Goal: Task Accomplishment & Management: Complete application form

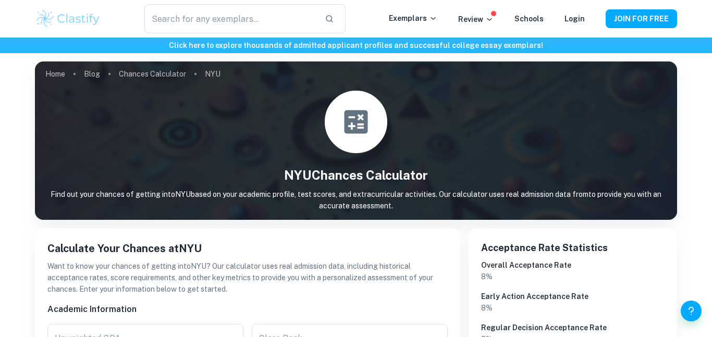
scroll to position [419, 0]
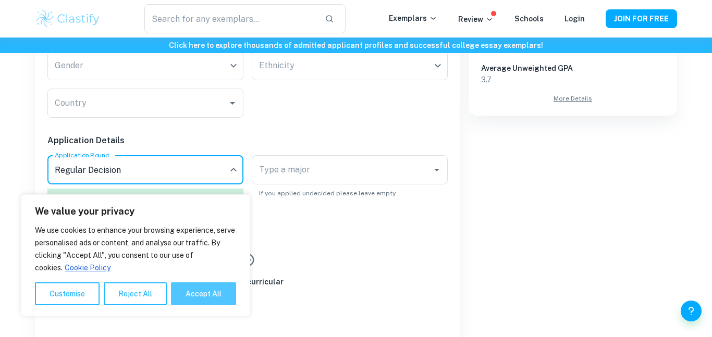
click at [200, 301] on button "Accept All" at bounding box center [203, 294] width 65 height 23
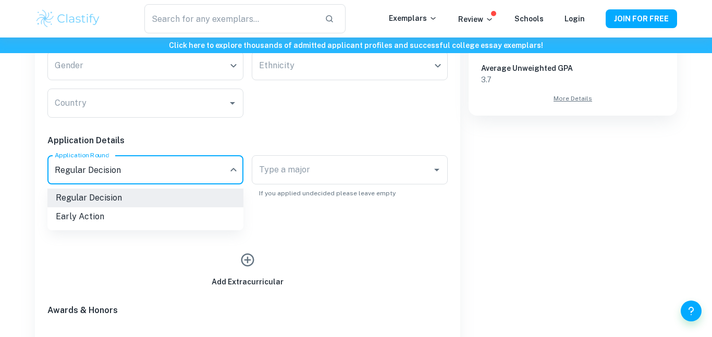
checkbox input "true"
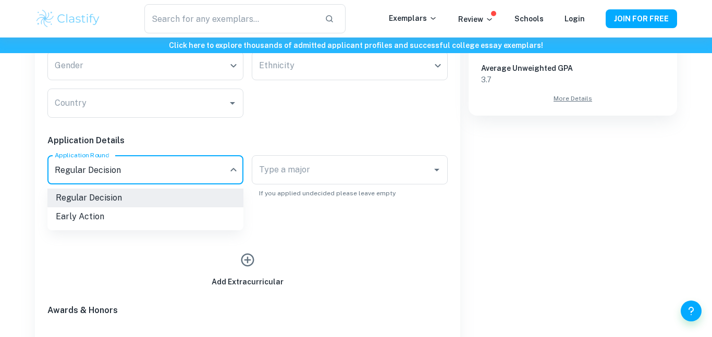
click at [163, 223] on li "Early Action" at bounding box center [145, 217] width 196 height 19
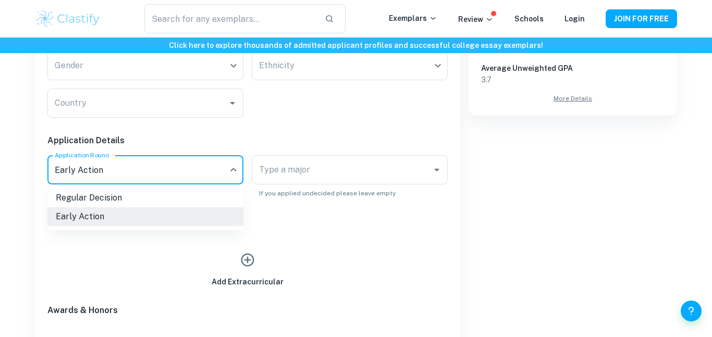
click at [228, 190] on li "Regular Decision" at bounding box center [145, 198] width 196 height 19
type input "RD"
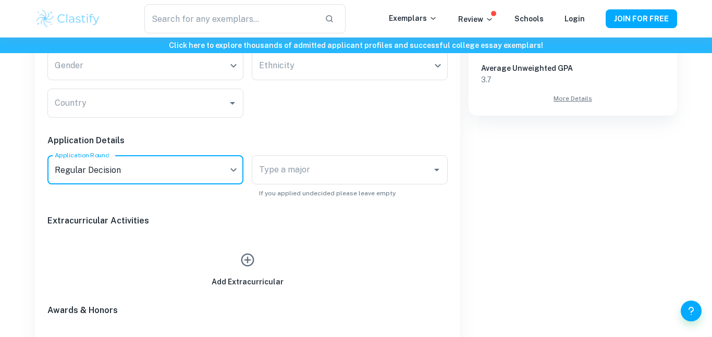
click at [234, 233] on div "Add Extracurricular" at bounding box center [243, 260] width 409 height 56
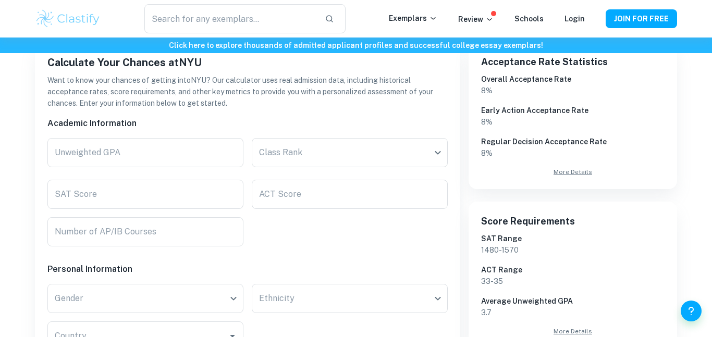
scroll to position [185, 0]
